Goal: Task Accomplishment & Management: Complete application form

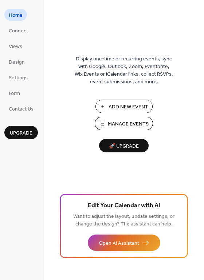
click at [128, 104] on span "Add New Event" at bounding box center [128, 107] width 40 height 8
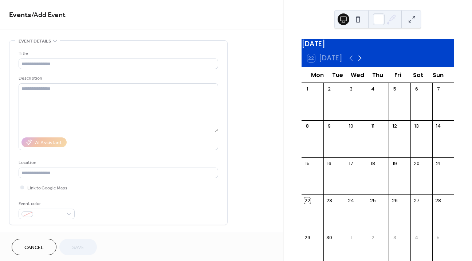
click at [360, 61] on icon at bounding box center [359, 58] width 9 height 9
click at [413, 95] on div "6" at bounding box center [421, 89] width 22 height 12
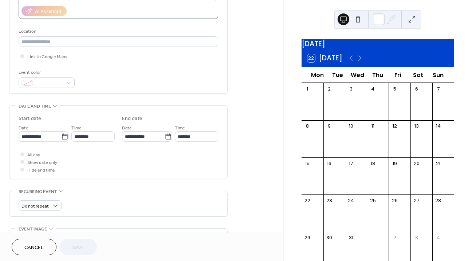
scroll to position [131, 0]
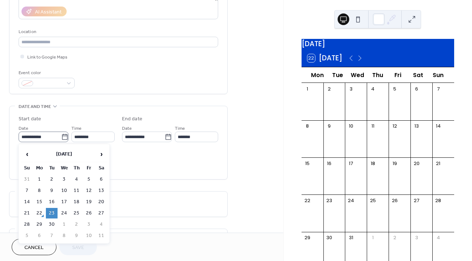
click at [61, 138] on icon at bounding box center [64, 137] width 7 height 7
click at [61, 138] on input "**********" at bounding box center [40, 137] width 43 height 11
click at [100, 155] on span "›" at bounding box center [101, 154] width 11 height 15
